Goal: Task Accomplishment & Management: Manage account settings

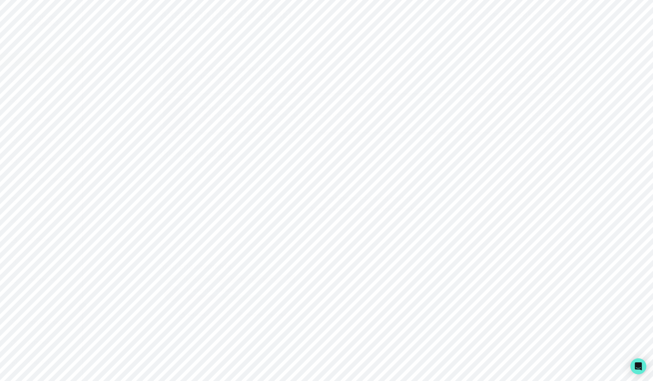
click at [216, 278] on div "StudentFirstName StudentLastName's Essay Writing tutoring" at bounding box center [227, 279] width 135 height 8
click at [90, 17] on div "button" at bounding box center [96, 16] width 14 height 8
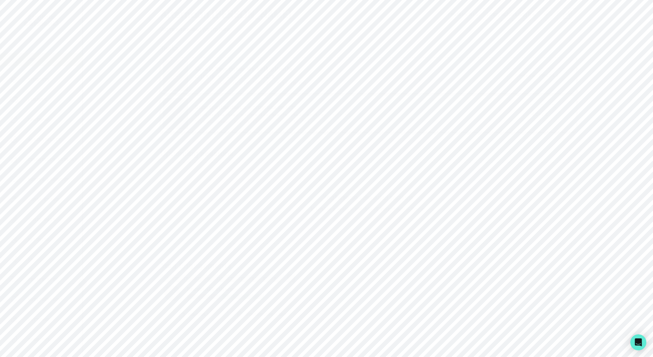
click at [274, 281] on p "StudentFirstName StudentLastName's Essay Writing tutoring" at bounding box center [227, 278] width 120 height 5
click at [271, 39] on button "Milestones" at bounding box center [263, 40] width 70 height 13
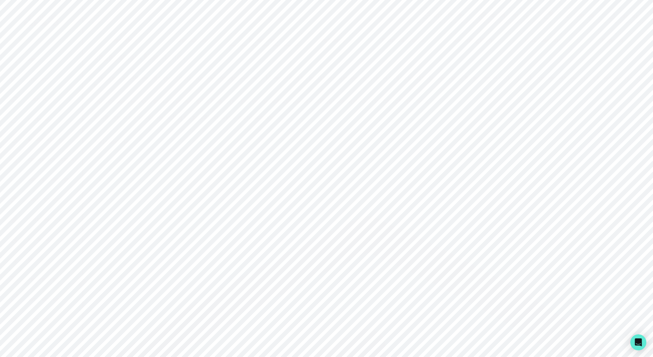
click at [5, 359] on icon "Close" at bounding box center [2, 361] width 5 height 5
click at [339, 41] on button "Artifacts" at bounding box center [333, 40] width 70 height 13
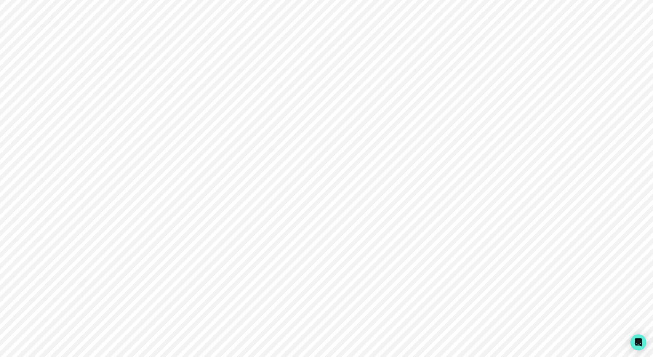
click at [123, 118] on button "Add Artifact" at bounding box center [108, 108] width 29 height 37
click at [293, 235] on main "Email Family Scheduling Link Manage Request Engagement Pause Request Engagement…" at bounding box center [367, 178] width 569 height 357
drag, startPoint x: 184, startPoint y: 161, endPoint x: 234, endPoint y: 161, distance: 50.3
click at [234, 159] on td "Test" at bounding box center [220, 150] width 76 height 18
click at [454, 157] on td at bounding box center [509, 150] width 110 height 18
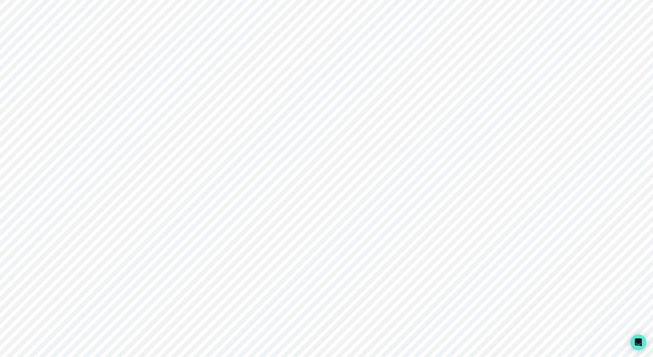
drag, startPoint x: 371, startPoint y: 161, endPoint x: 340, endPoint y: 170, distance: 32.2
click at [340, 159] on tr "[DATE] Test Public URL View" at bounding box center [368, 150] width 548 height 18
click at [391, 153] on p "URL" at bounding box center [418, 150] width 55 height 7
click at [123, 114] on button "Add Artifact" at bounding box center [108, 108] width 29 height 37
click at [168, 130] on p "Add File" at bounding box center [174, 131] width 142 height 8
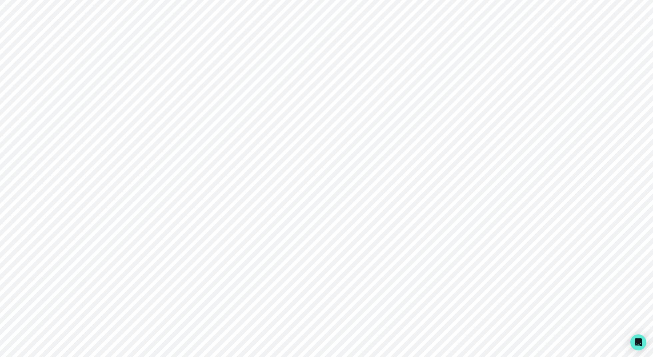
click at [5, 359] on icon "Close" at bounding box center [2, 361] width 5 height 5
click at [123, 116] on button "Add Artifact" at bounding box center [108, 108] width 29 height 37
click at [193, 182] on p "Add URL" at bounding box center [219, 186] width 52 height 8
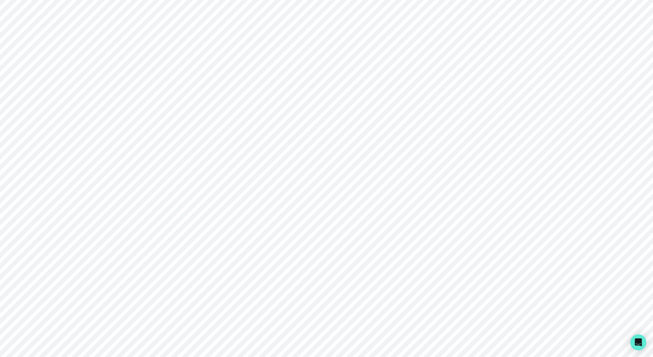
click at [5, 359] on icon "Close" at bounding box center [2, 361] width 5 height 5
click at [123, 117] on button "Add Artifact" at bounding box center [108, 108] width 29 height 37
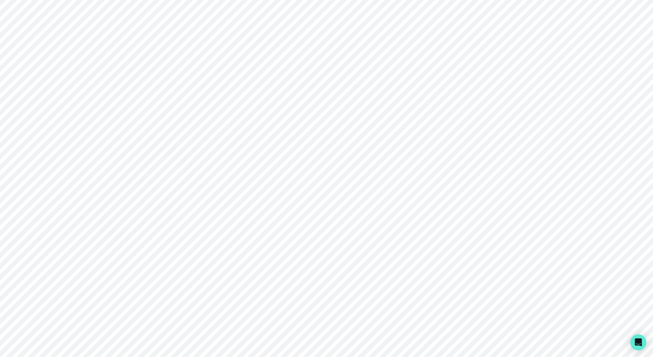
click at [205, 136] on p "Upload Google docs, photos, videos, audio files, and more." at bounding box center [174, 139] width 142 height 8
click at [5, 359] on icon "Close" at bounding box center [2, 361] width 5 height 5
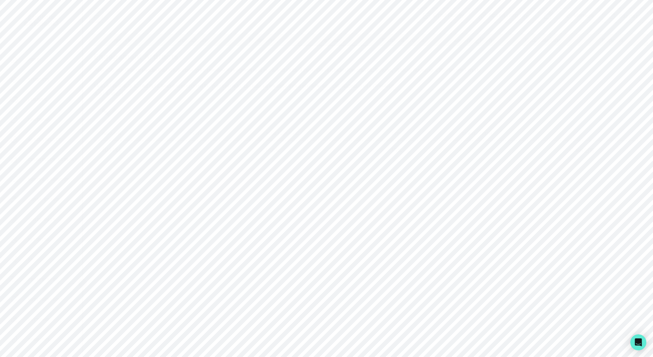
click at [93, 12] on icon "button" at bounding box center [96, 16] width 8 height 8
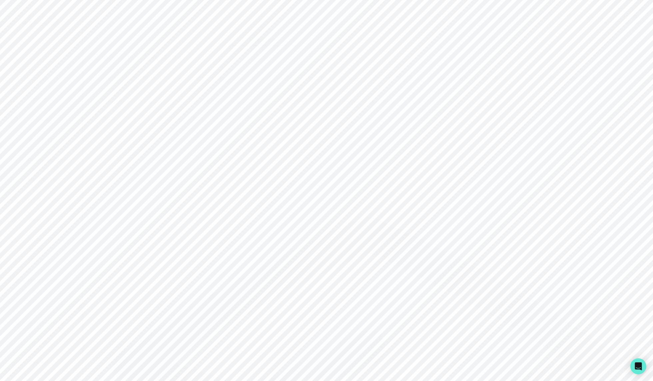
click at [102, 17] on div "button" at bounding box center [96, 16] width 14 height 8
click at [100, 12] on div "button" at bounding box center [96, 16] width 14 height 8
click at [50, 211] on div "Home Students Finance Calendar Availability Curriculum Library Mentor Handbook …" at bounding box center [41, 169] width 82 height 233
click at [52, 219] on p "Admin Data" at bounding box center [41, 219] width 27 height 5
